Goal: Complete application form: Complete application form

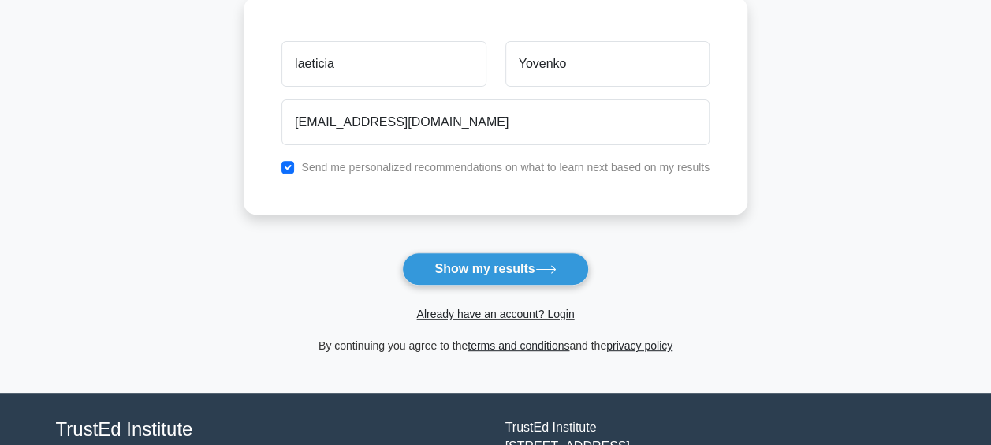
click at [121, 128] on main "Wait, there is more! Continue to see your result The test is finished laeticia" at bounding box center [495, 108] width 991 height 567
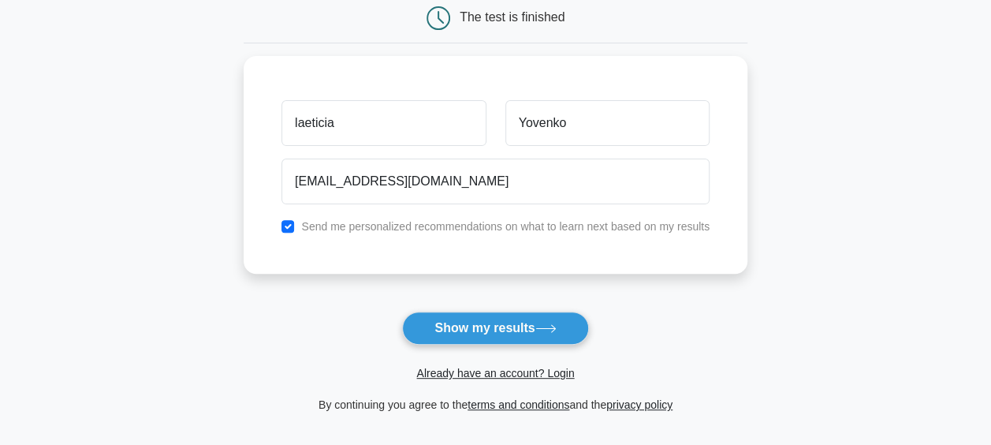
scroll to position [315, 0]
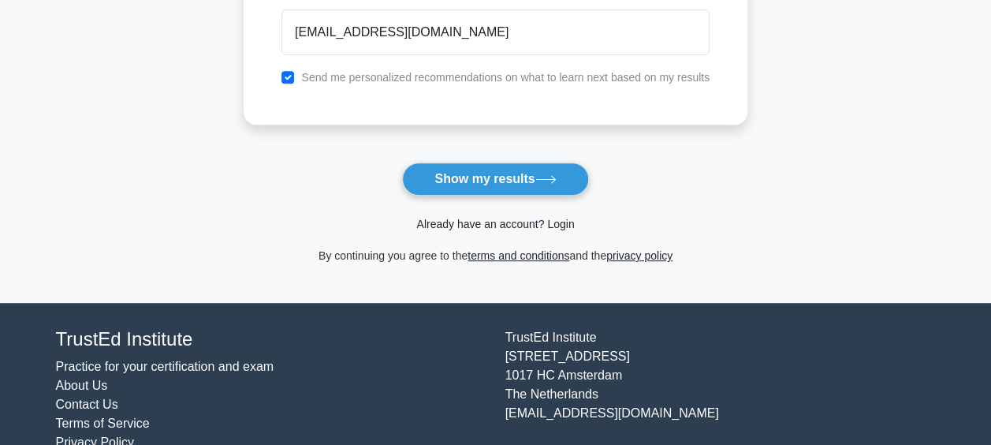
click at [505, 222] on link "Already have an account? Login" at bounding box center [495, 224] width 158 height 13
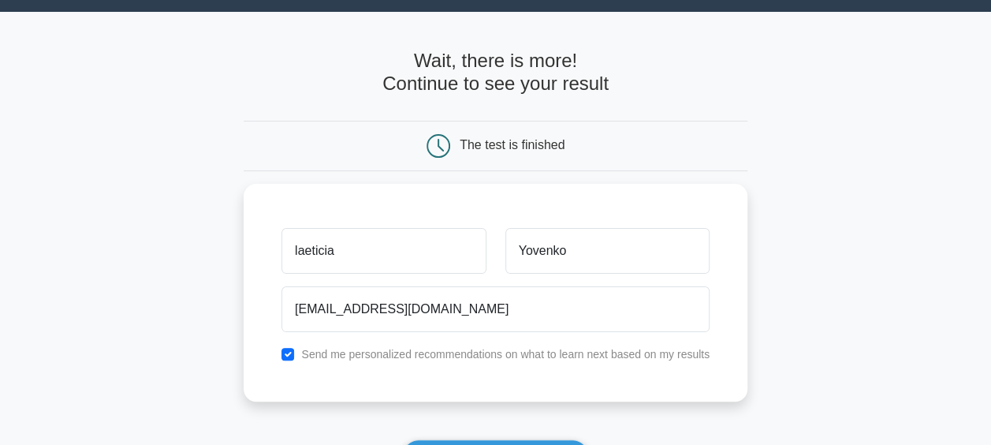
scroll to position [35, 0]
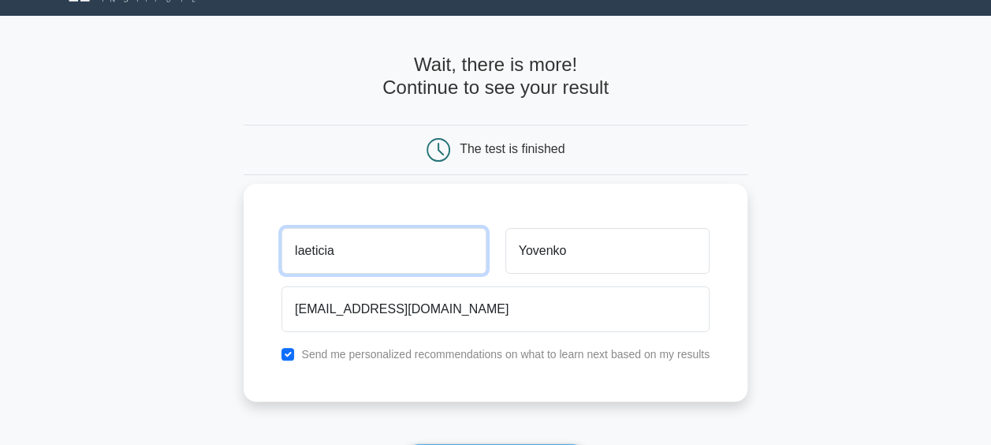
click at [427, 262] on input "laeticia" at bounding box center [383, 251] width 204 height 46
type input "[PERSON_NAME]"
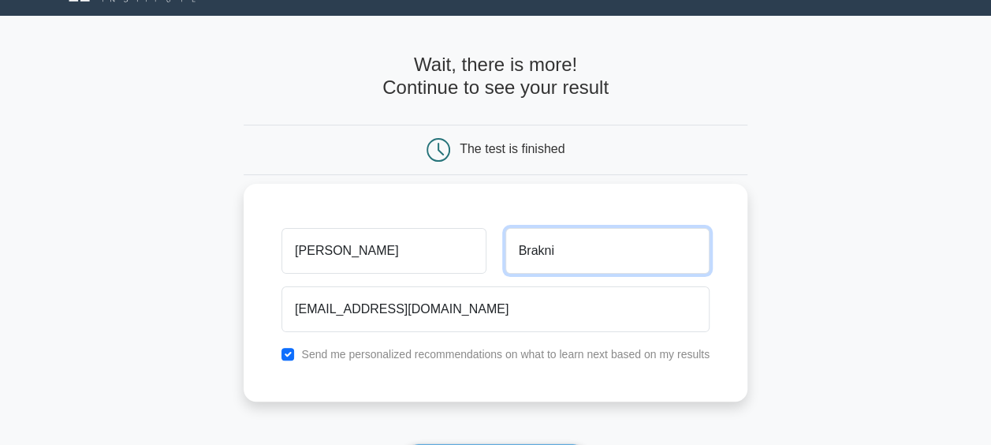
type input "Brakni"
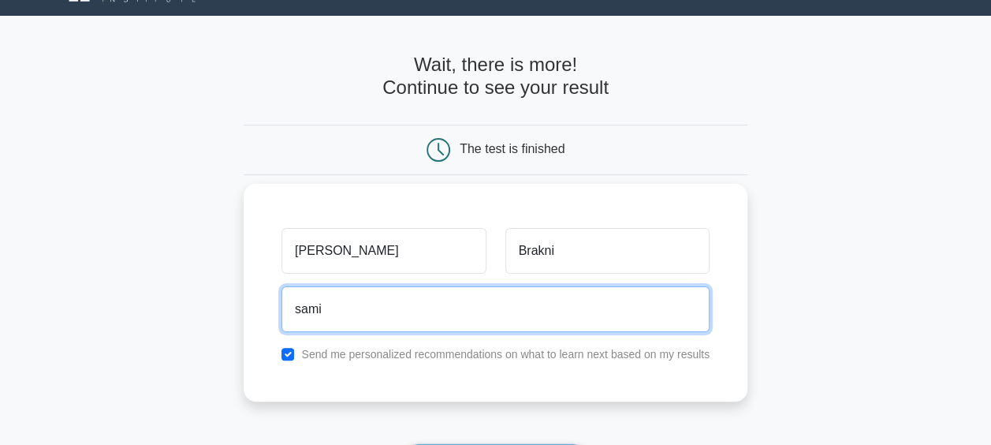
type input "samirabrakni@yahoo.ca"
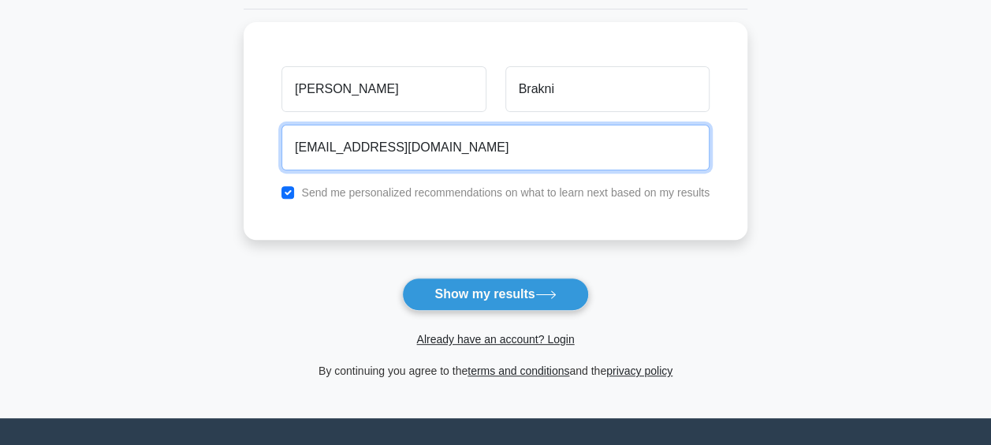
scroll to position [203, 0]
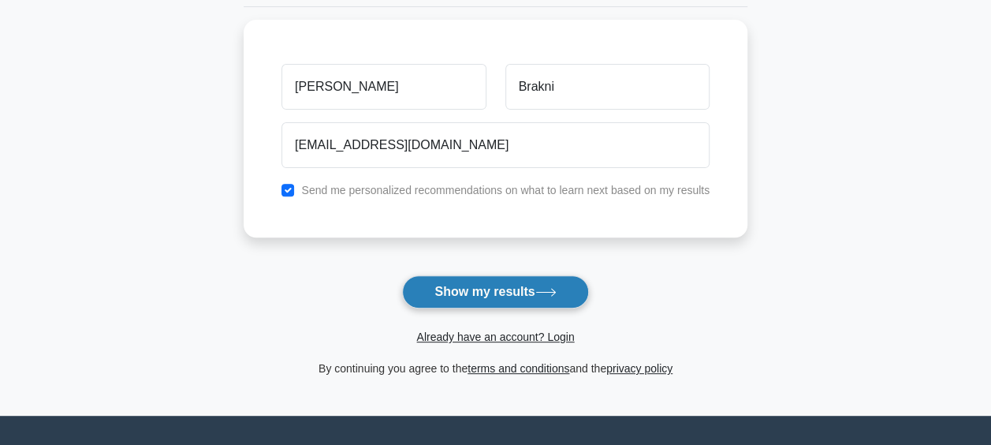
click at [460, 290] on button "Show my results" at bounding box center [495, 291] width 186 height 33
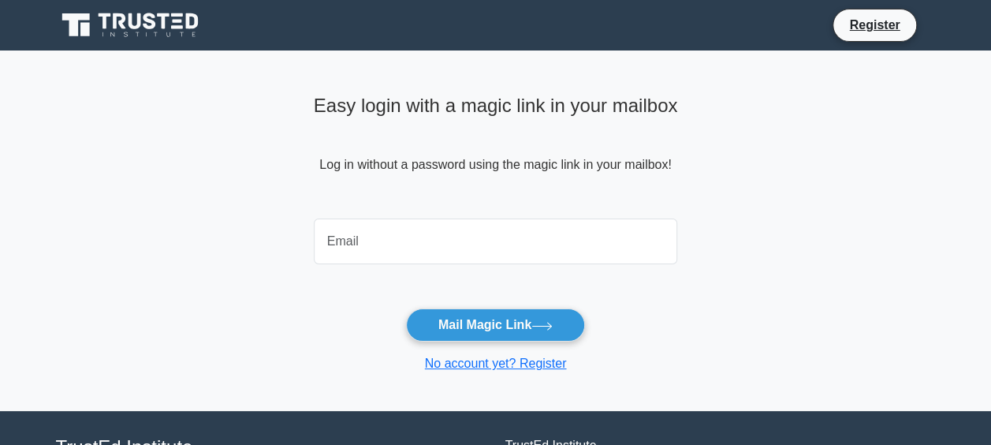
click at [490, 225] on input "email" at bounding box center [496, 241] width 364 height 46
type input "[EMAIL_ADDRESS][DOMAIN_NAME]"
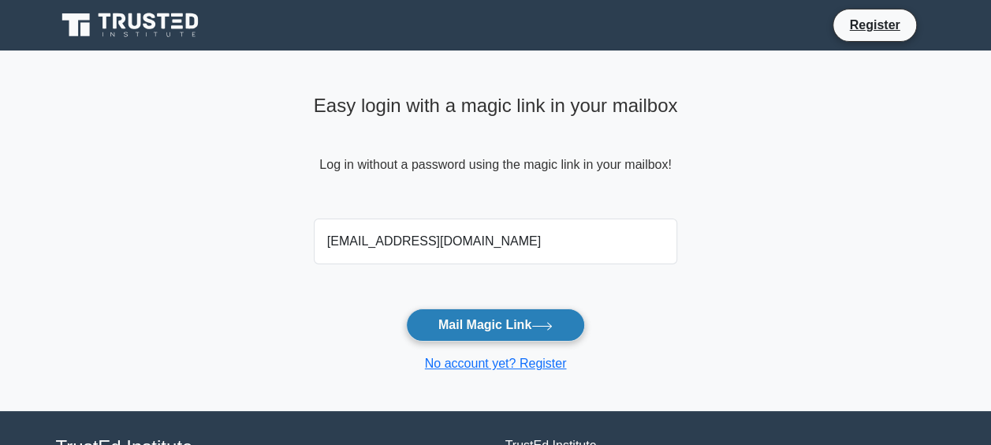
click at [500, 322] on button "Mail Magic Link" at bounding box center [495, 324] width 179 height 33
